Goal: Navigation & Orientation: Find specific page/section

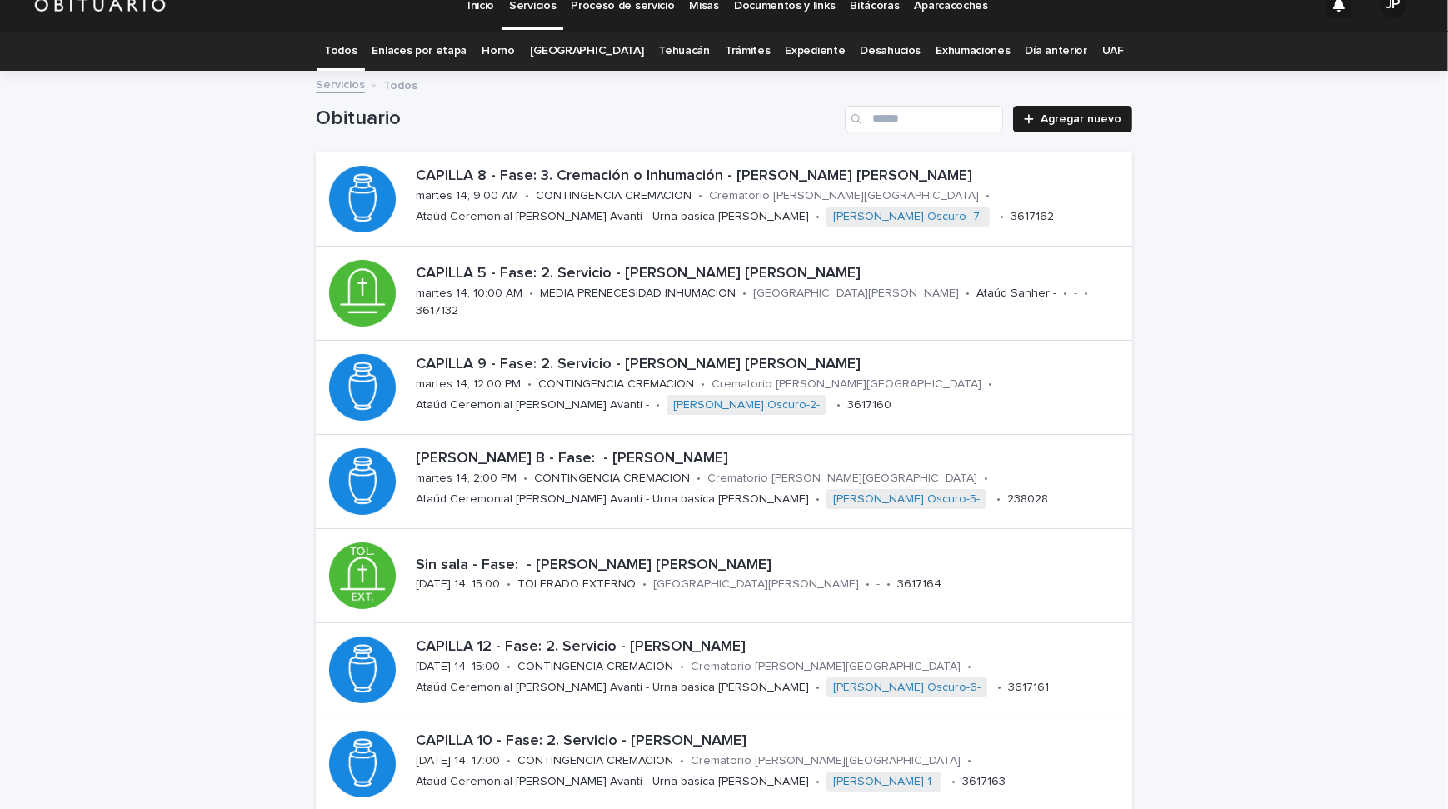
scroll to position [20, 0]
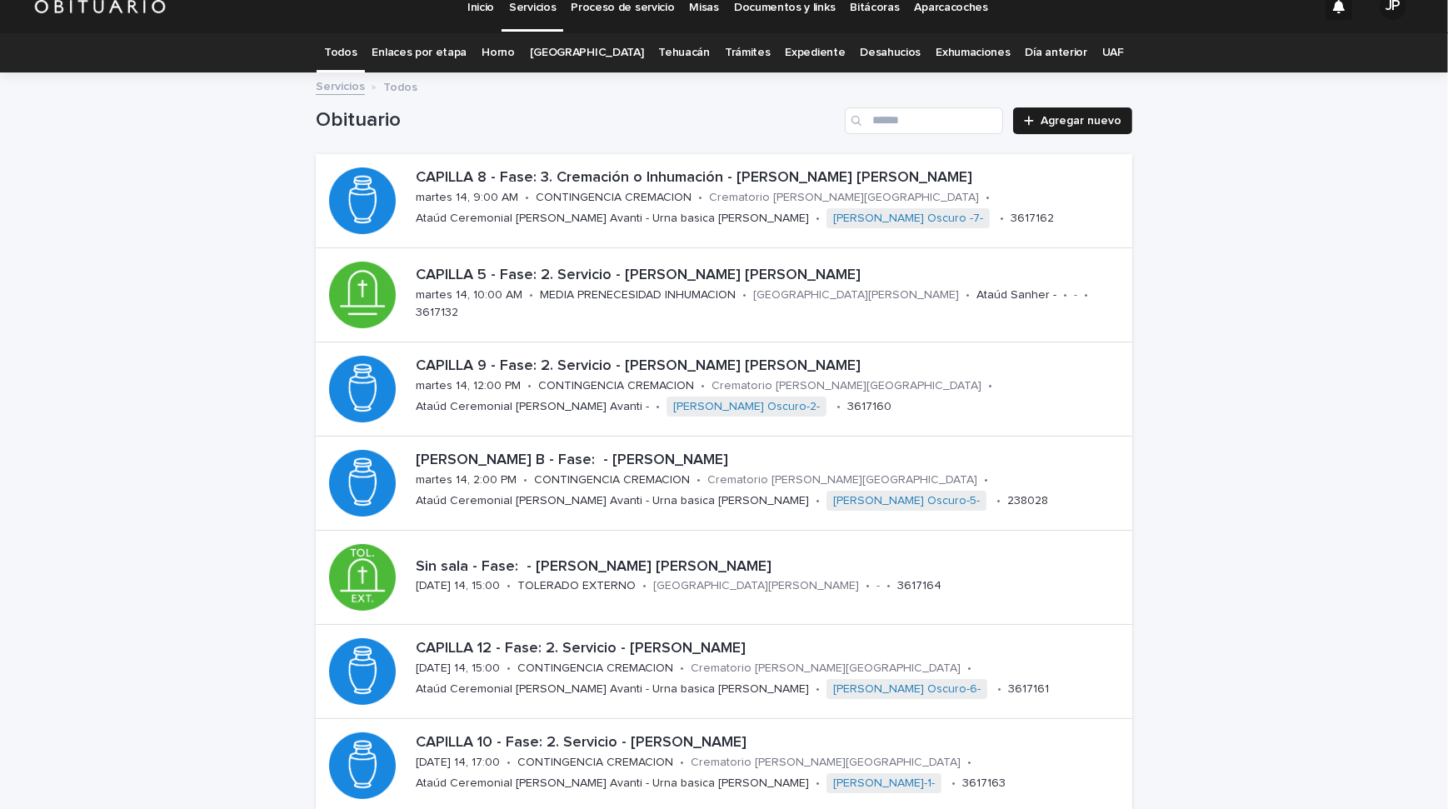
click at [571, 52] on link "[GEOGRAPHIC_DATA]" at bounding box center [587, 52] width 114 height 39
